Goal: Task Accomplishment & Management: Use online tool/utility

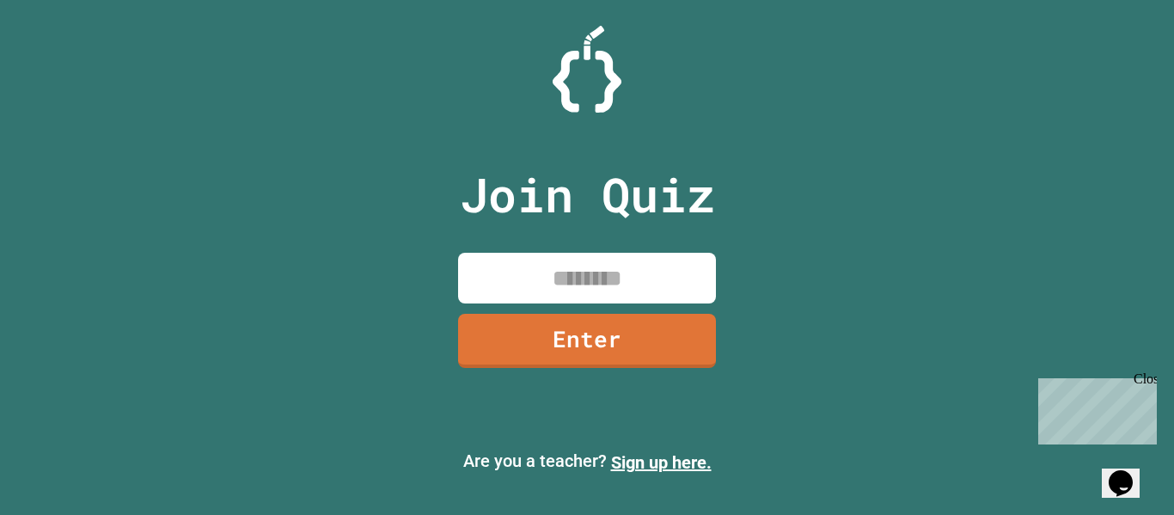
click at [661, 262] on input at bounding box center [587, 278] width 258 height 51
type input "********"
click at [685, 329] on link "Enter" at bounding box center [586, 339] width 260 height 57
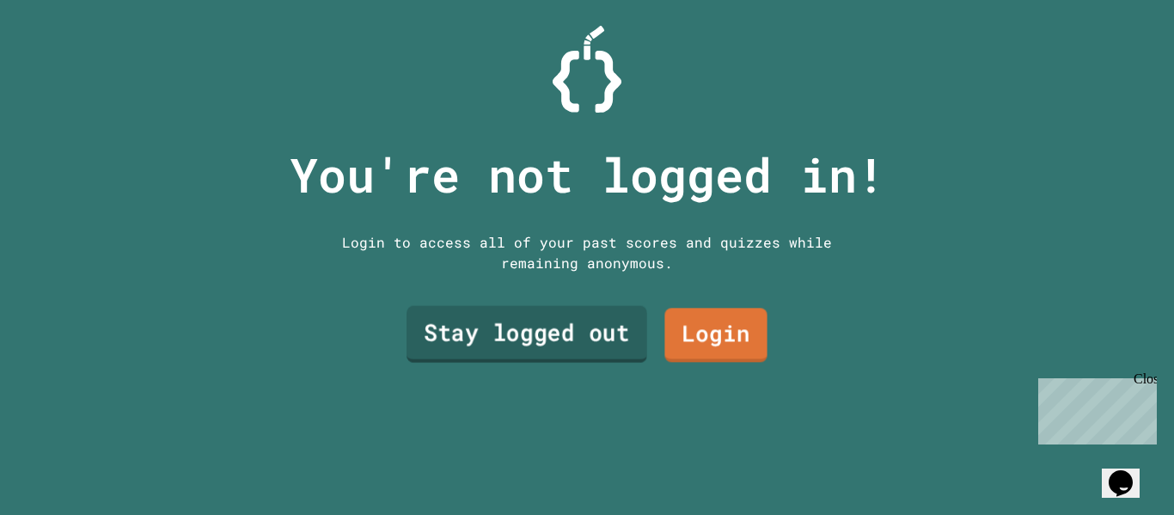
click at [582, 320] on link "Stay logged out" at bounding box center [526, 334] width 241 height 57
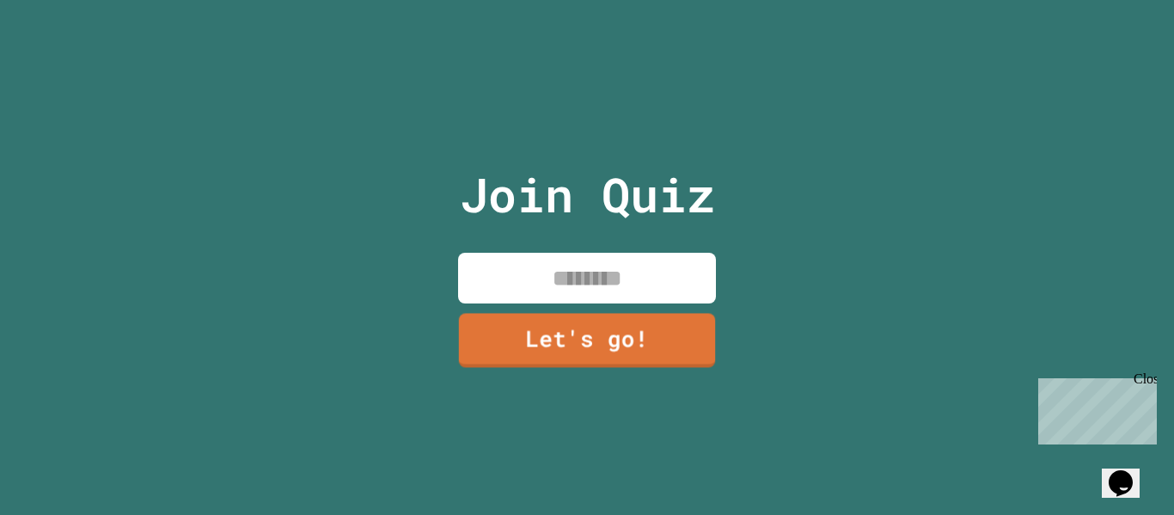
click at [613, 275] on input at bounding box center [587, 278] width 258 height 51
type input "***"
click at [625, 321] on link "Let's go!" at bounding box center [587, 338] width 253 height 57
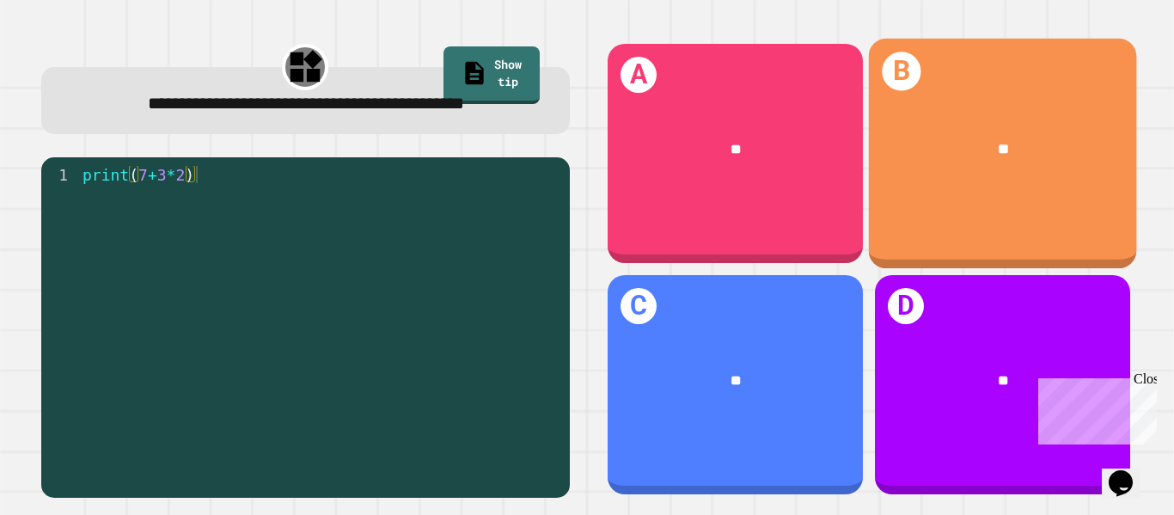
click at [932, 165] on div "**" at bounding box center [1002, 149] width 268 height 80
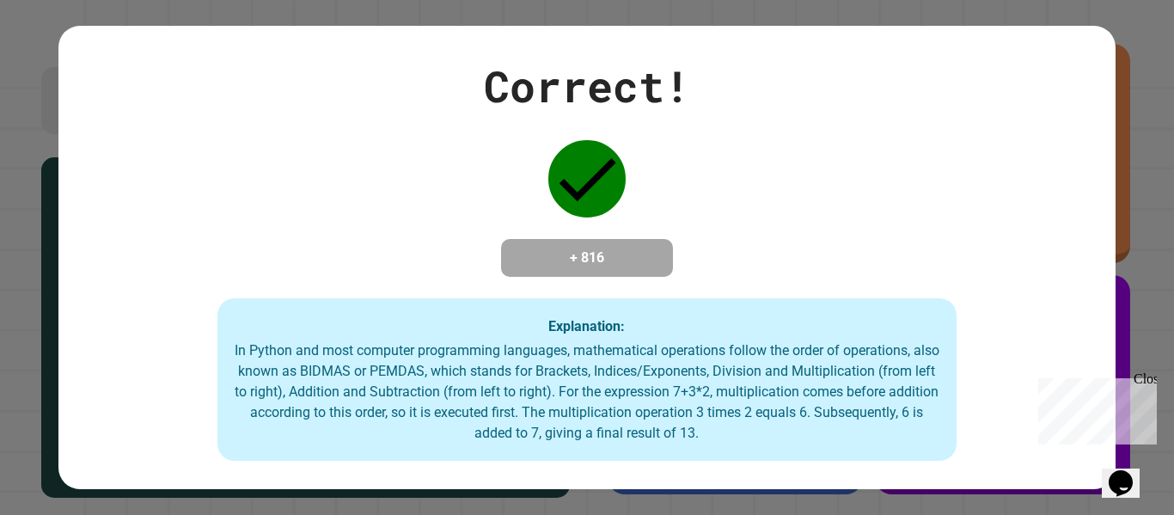
click at [1145, 375] on div "Close" at bounding box center [1143, 381] width 21 height 21
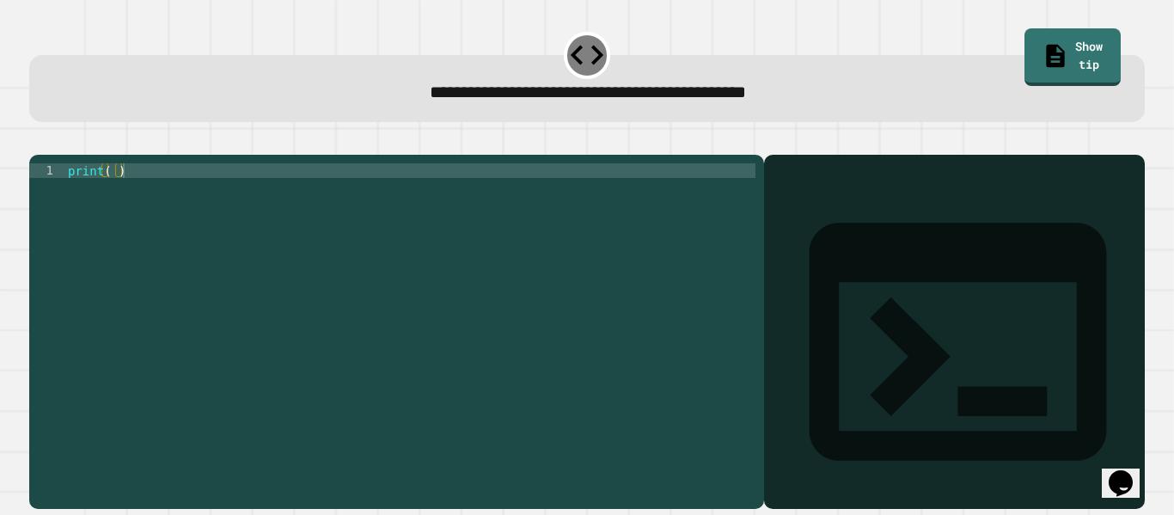
click at [109, 200] on div "print ( )" at bounding box center [409, 323] width 691 height 321
type textarea "********"
click at [852, 229] on div at bounding box center [953, 356] width 363 height 304
click at [865, 214] on div "Output shell" at bounding box center [954, 352] width 381 height 395
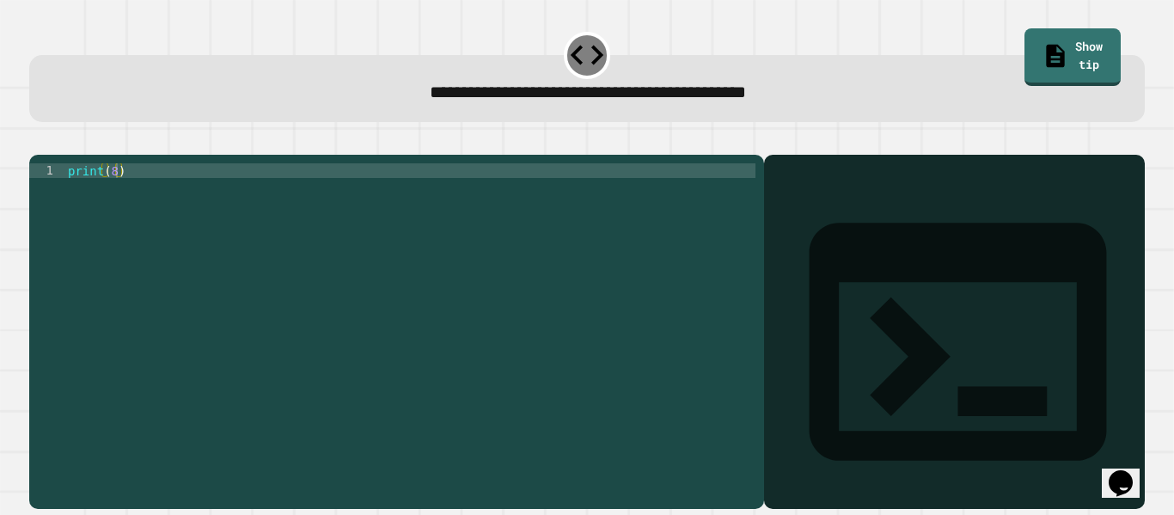
click at [853, 388] on div at bounding box center [953, 356] width 363 height 304
click at [38, 141] on icon "button" at bounding box center [38, 141] width 0 height 0
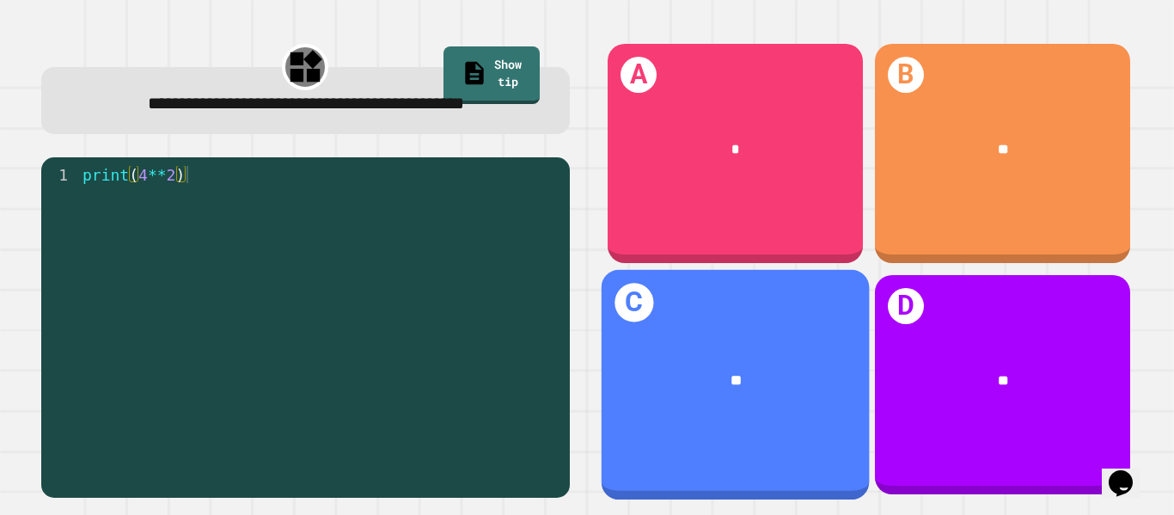
click at [707, 379] on div "**" at bounding box center [736, 380] width 210 height 22
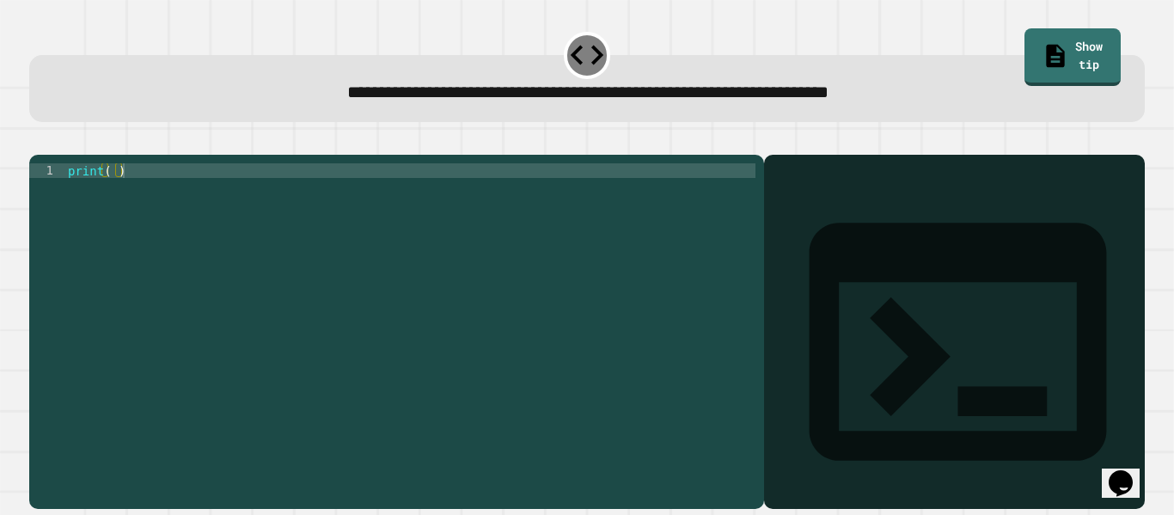
click at [113, 193] on div "print ( )" at bounding box center [409, 323] width 691 height 321
click at [201, 229] on div "print ( 24 * 60 * 60 )" at bounding box center [409, 323] width 691 height 321
type textarea "**********"
click at [38, 141] on icon "button" at bounding box center [38, 141] width 0 height 0
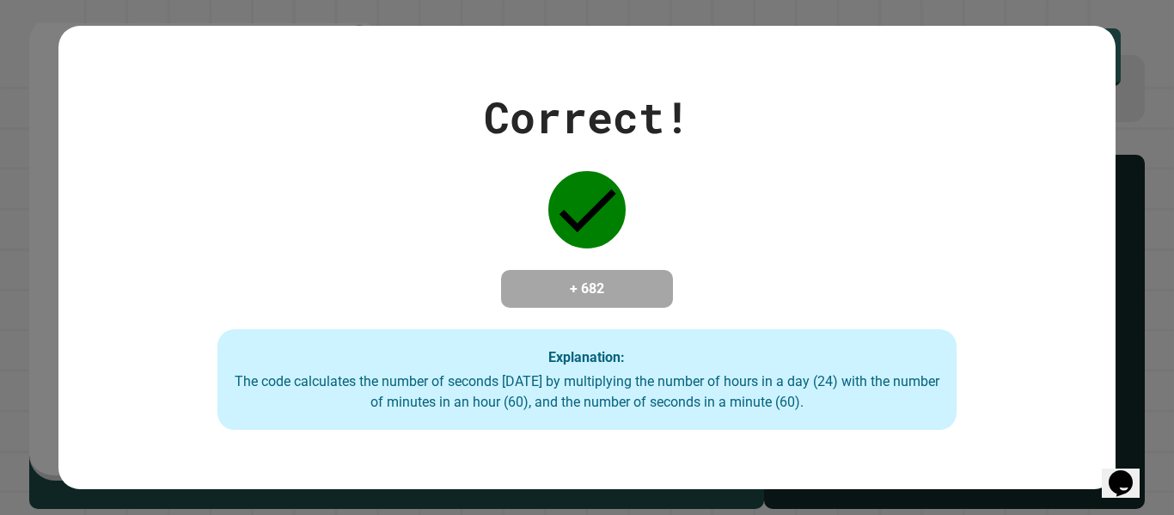
click at [40, 177] on div "Correct! + 682 Explanation: The code calculates the number of seconds [DATE] by…" at bounding box center [587, 257] width 1174 height 515
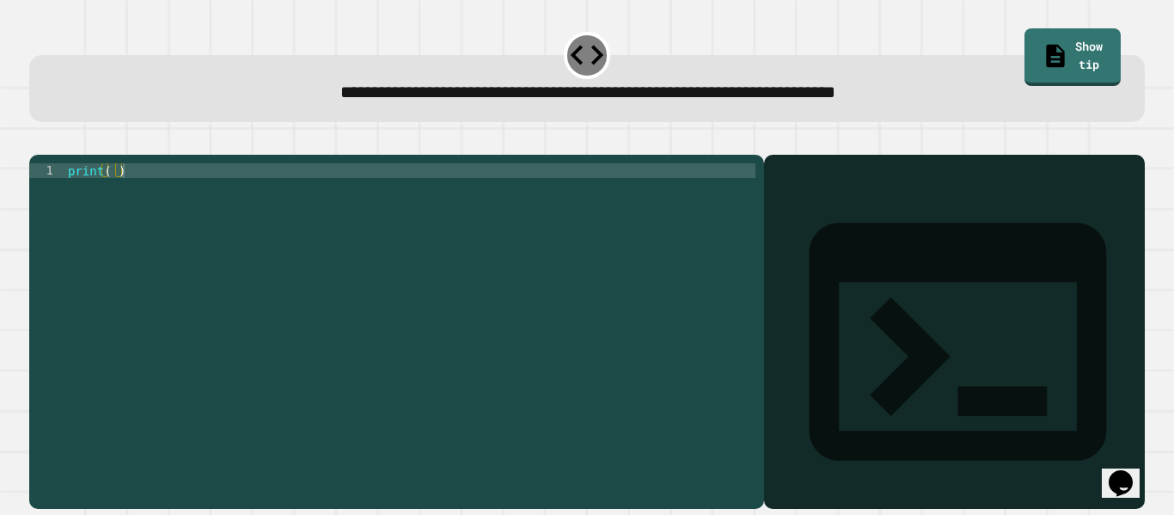
click at [115, 197] on div "print ( )" at bounding box center [409, 323] width 691 height 321
click at [38, 141] on icon "button" at bounding box center [38, 141] width 0 height 0
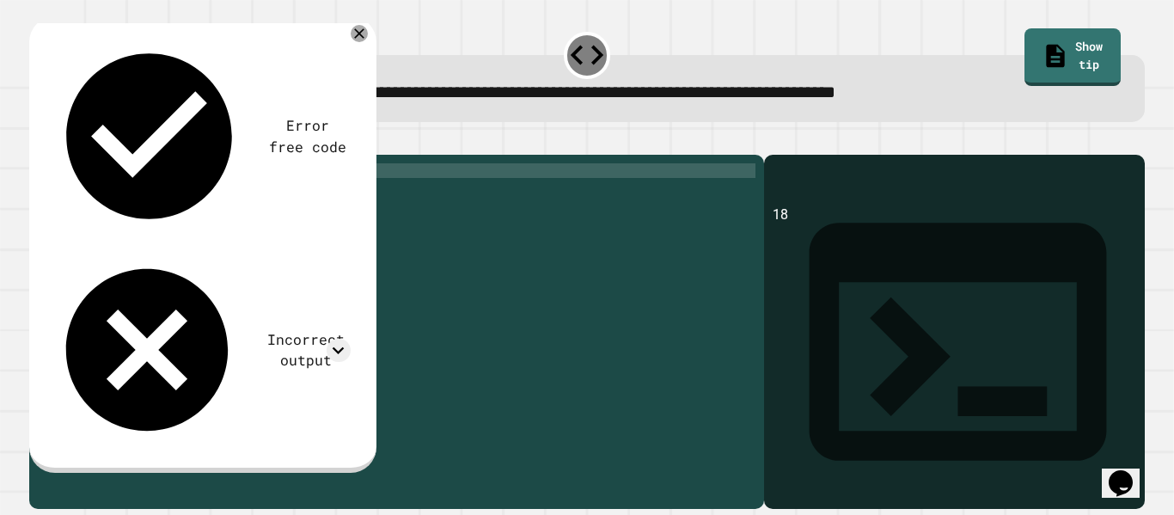
click at [124, 192] on div "print ( 18 )" at bounding box center [409, 323] width 691 height 321
click at [38, 141] on icon "button" at bounding box center [38, 141] width 0 height 0
click at [186, 194] on div "print ( 4 + ( 9 - 2 ) + 6 / 3 )" at bounding box center [409, 323] width 691 height 321
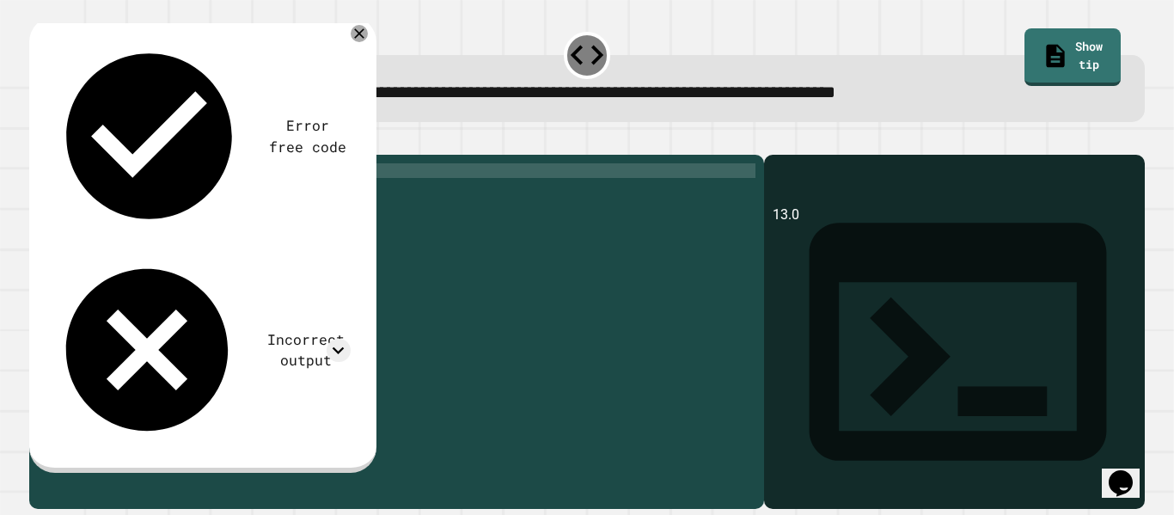
type textarea "**********"
click at [38, 141] on icon "button" at bounding box center [38, 141] width 0 height 0
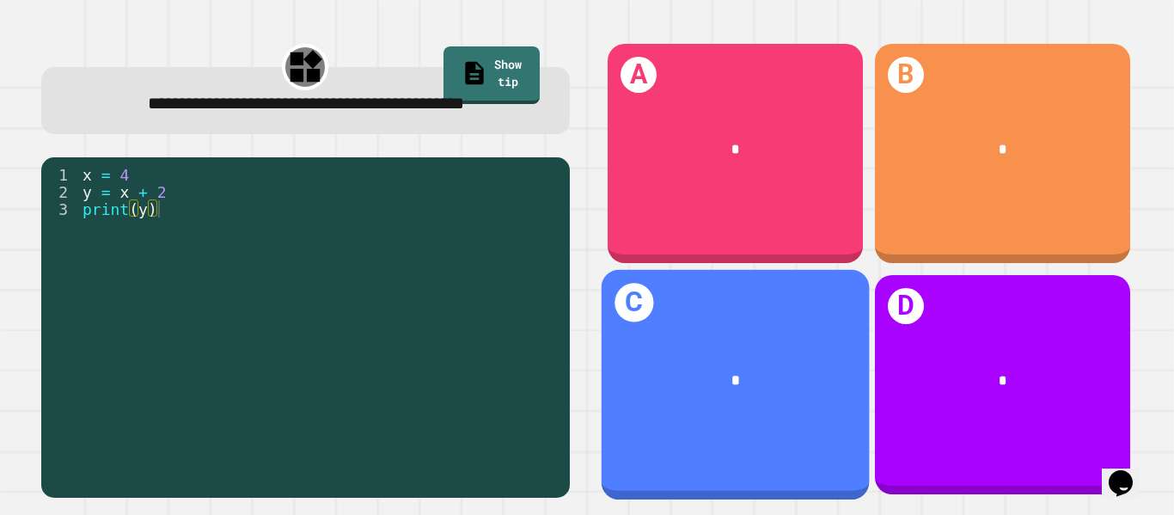
click at [783, 333] on div "C *" at bounding box center [735, 385] width 268 height 230
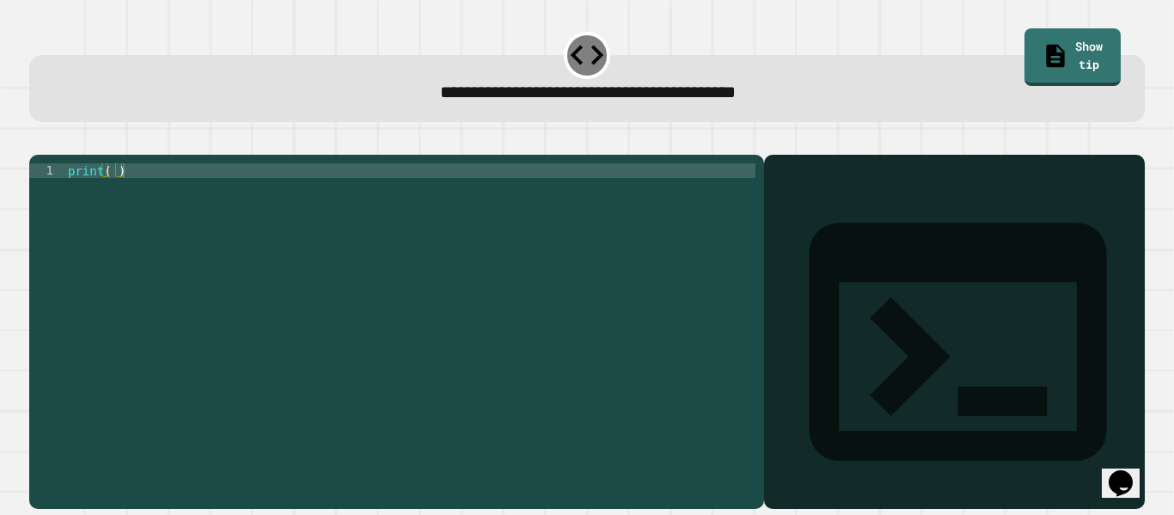
click at [114, 198] on div "print ( )" at bounding box center [409, 323] width 691 height 321
click at [38, 141] on icon "button" at bounding box center [38, 141] width 0 height 0
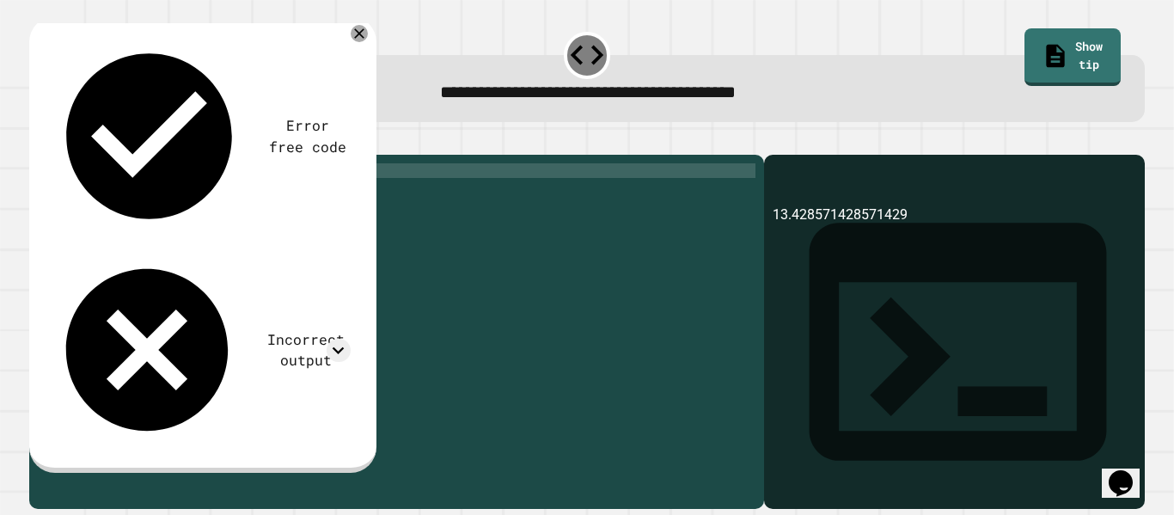
click at [137, 197] on div "print ( 94 / 7 )" at bounding box center [409, 323] width 691 height 321
click at [538, 119] on div "**********" at bounding box center [586, 88] width 1115 height 67
click at [358, 31] on icon at bounding box center [359, 33] width 21 height 21
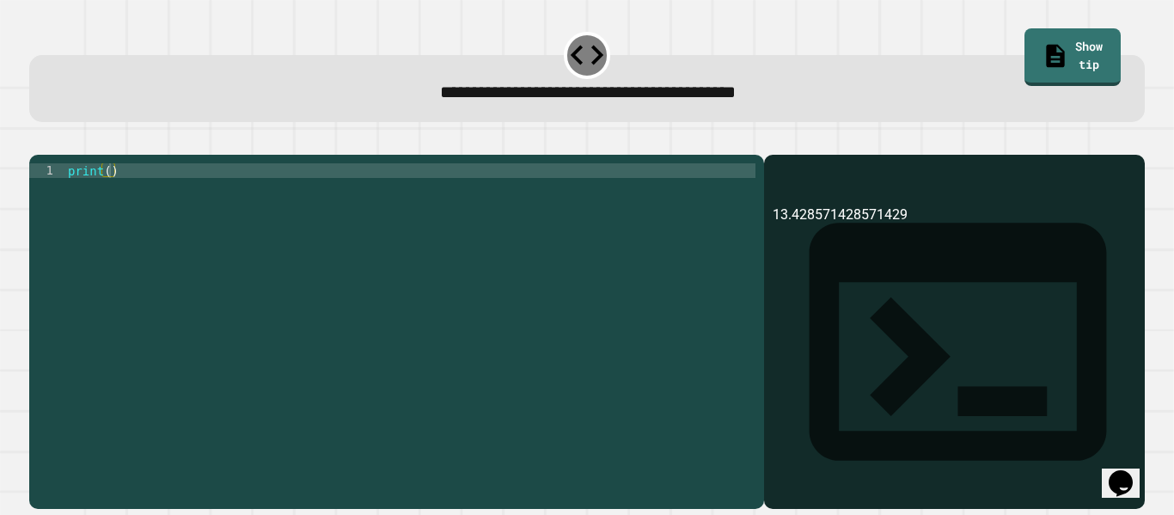
click at [108, 194] on div "print ( )" at bounding box center [409, 323] width 691 height 321
click at [916, 238] on div "13.428571428571429" at bounding box center [953, 356] width 363 height 304
drag, startPoint x: 916, startPoint y: 238, endPoint x: 775, endPoint y: 253, distance: 141.7
click at [775, 253] on div "13.428571428571429" at bounding box center [953, 356] width 363 height 304
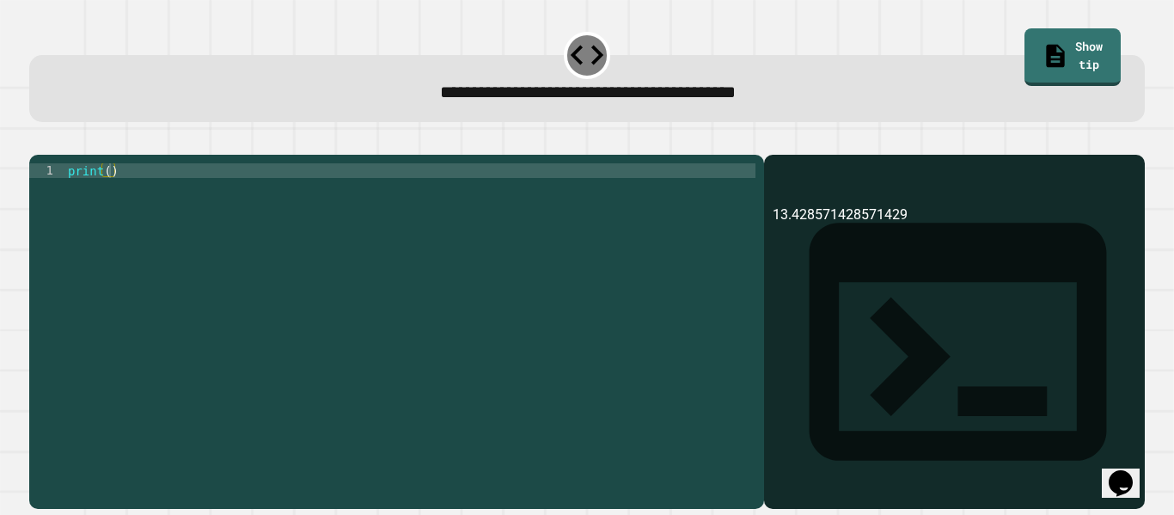
click at [107, 198] on div "print ( )" at bounding box center [409, 323] width 691 height 321
click at [38, 141] on icon "button" at bounding box center [38, 141] width 0 height 0
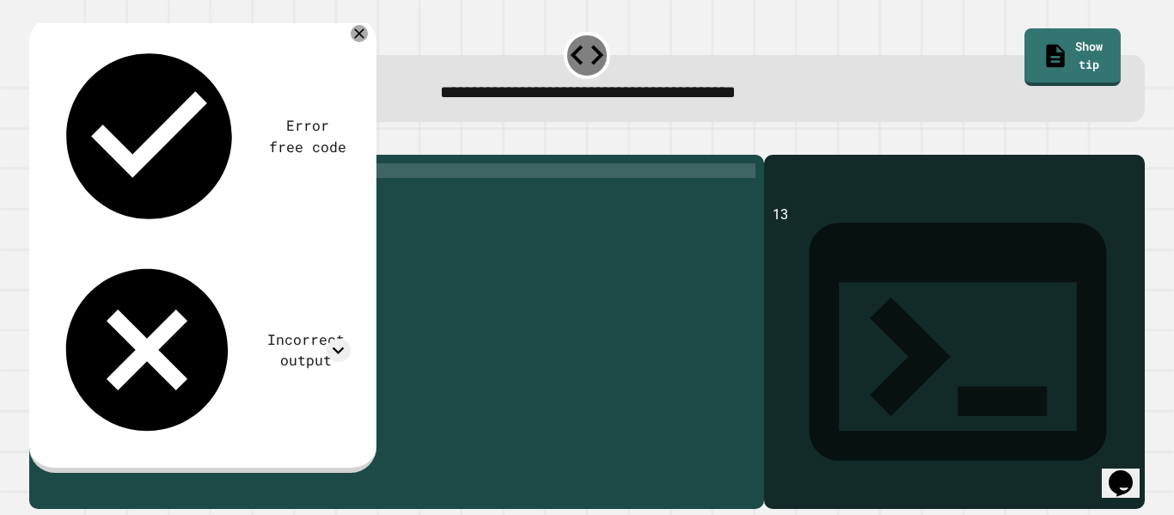
click at [146, 196] on div "print ( 94 // 7 )" at bounding box center [409, 323] width 691 height 321
click at [336, 339] on icon at bounding box center [338, 350] width 23 height 23
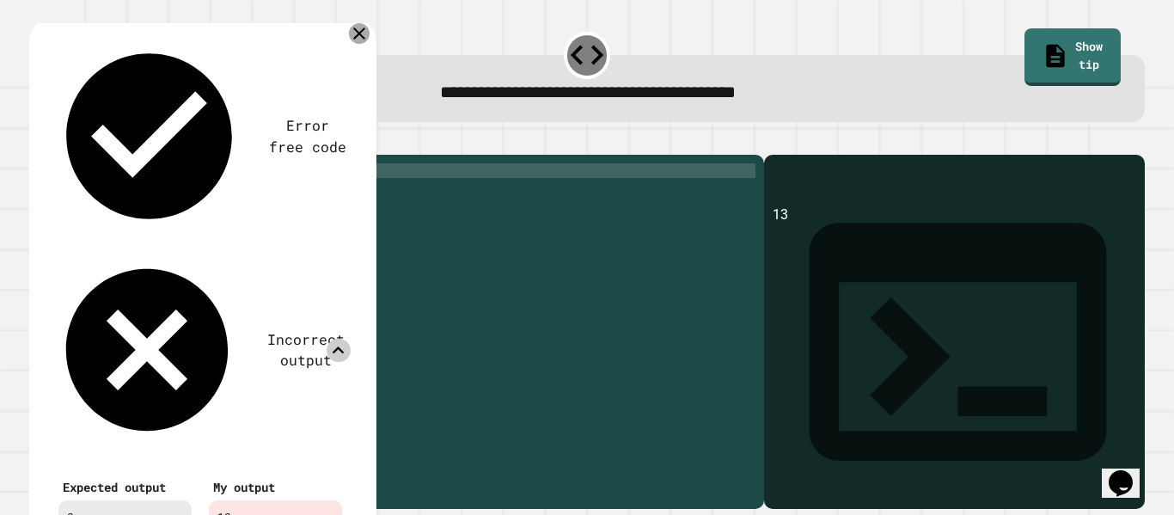
click at [367, 37] on div at bounding box center [359, 33] width 21 height 21
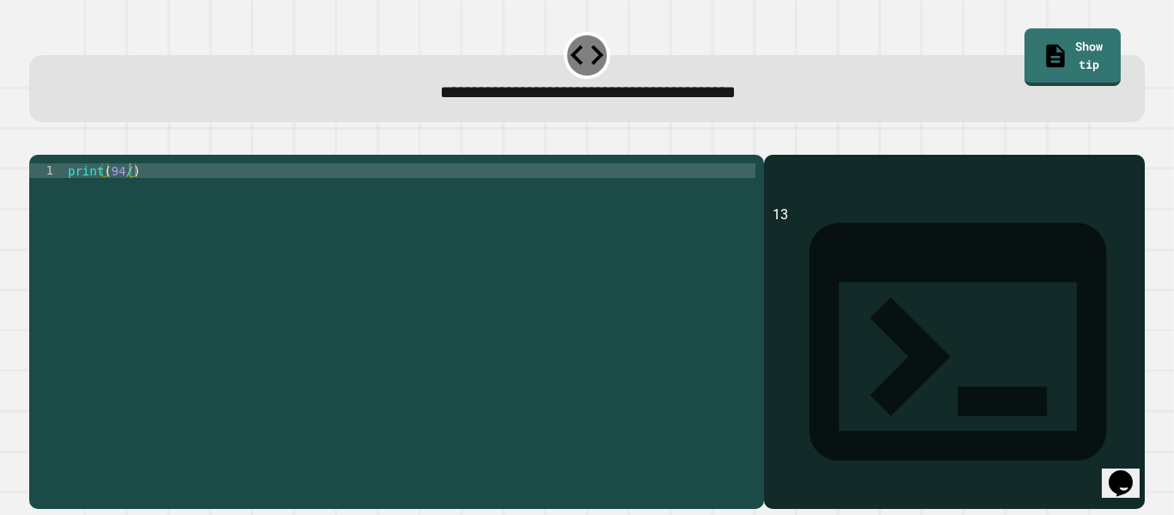
click at [130, 198] on div "print ( 94 / )" at bounding box center [409, 323] width 691 height 321
type textarea "*"
